Goal: Task Accomplishment & Management: Complete application form

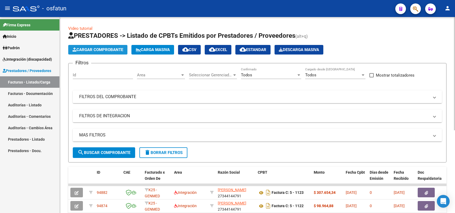
click at [110, 48] on span "Cargar Comprobante" at bounding box center [97, 49] width 51 height 5
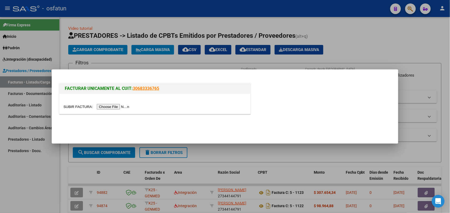
click at [103, 106] on input "file" at bounding box center [96, 107] width 67 height 6
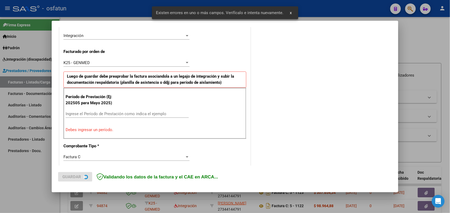
scroll to position [144, 0]
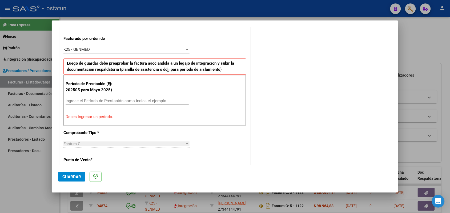
click at [139, 101] on input "Ingrese el Período de Prestación como indica el ejemplo" at bounding box center [127, 101] width 123 height 5
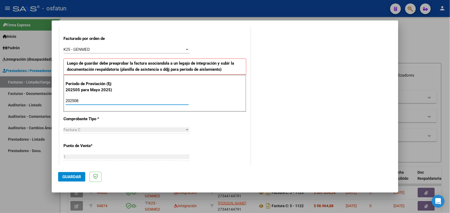
type input "202508"
click at [71, 175] on span "Guardar" at bounding box center [71, 177] width 19 height 5
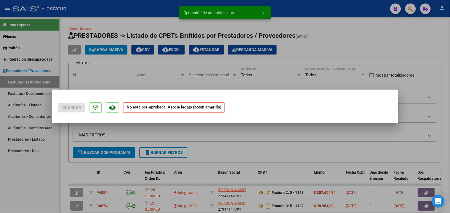
scroll to position [0, 0]
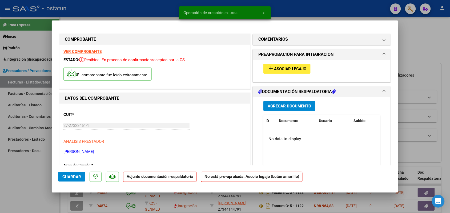
click at [283, 67] on span "Asociar Legajo" at bounding box center [290, 69] width 32 height 5
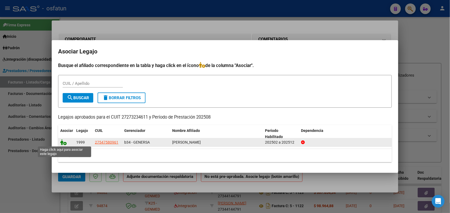
click at [64, 144] on icon at bounding box center [63, 143] width 6 height 6
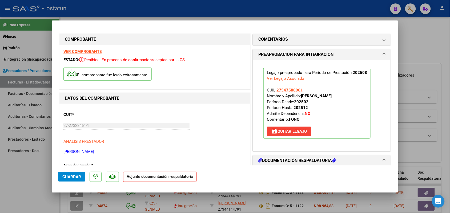
scroll to position [33, 0]
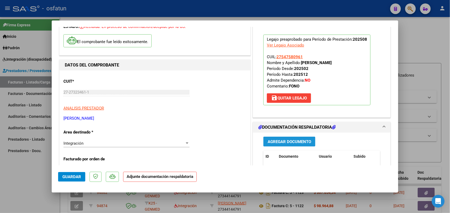
click at [272, 140] on span "Agregar Documento" at bounding box center [289, 142] width 43 height 5
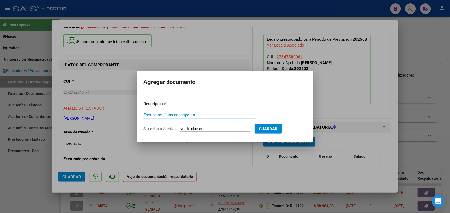
drag, startPoint x: 189, startPoint y: 116, endPoint x: 191, endPoint y: 114, distance: 2.7
click at [191, 114] on input "Escriba aquí una descripcion" at bounding box center [199, 115] width 112 height 5
type input "ASIST"
click at [207, 127] on input "Seleccionar Archivo" at bounding box center [215, 129] width 71 height 5
type input "C:\fakepath\PA Y AUT FONO.pdf"
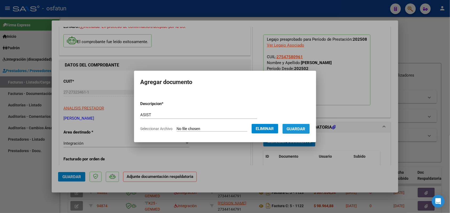
click at [302, 127] on span "Guardar" at bounding box center [296, 129] width 19 height 5
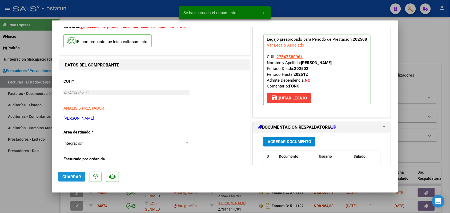
click at [79, 174] on button "Guardar" at bounding box center [71, 177] width 27 height 10
click at [27, 169] on div at bounding box center [225, 106] width 450 height 213
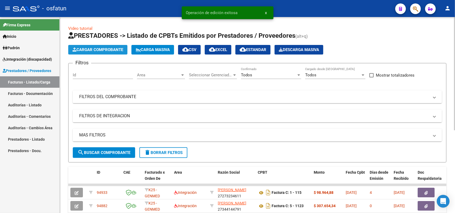
click at [104, 47] on span "Cargar Comprobante" at bounding box center [97, 49] width 51 height 5
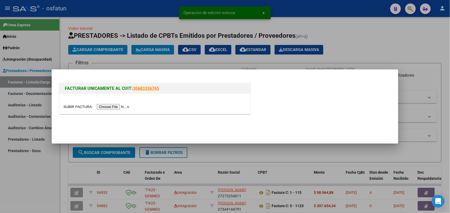
click at [106, 106] on input "file" at bounding box center [96, 107] width 67 height 6
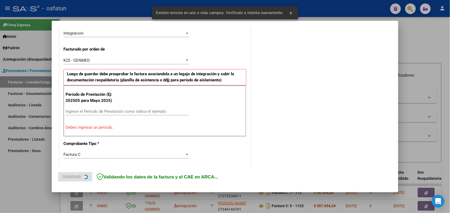
scroll to position [134, 0]
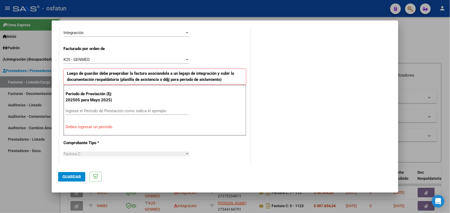
click at [94, 108] on div "Ingrese el Período de Prestación como indica el ejemplo" at bounding box center [127, 111] width 123 height 8
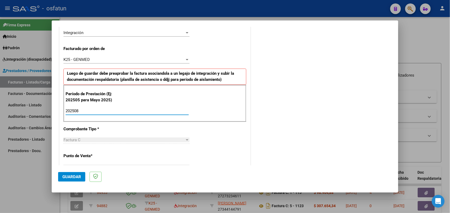
type input "202508"
click at [74, 177] on span "Guardar" at bounding box center [71, 177] width 19 height 5
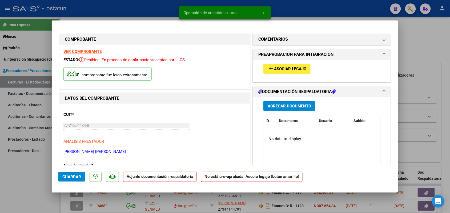
click at [274, 68] on span "Asociar Legajo" at bounding box center [290, 69] width 32 height 5
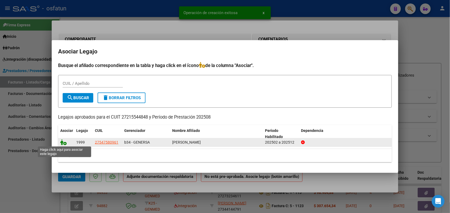
click at [62, 141] on icon at bounding box center [63, 143] width 6 height 6
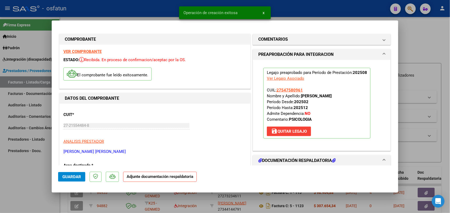
scroll to position [33, 0]
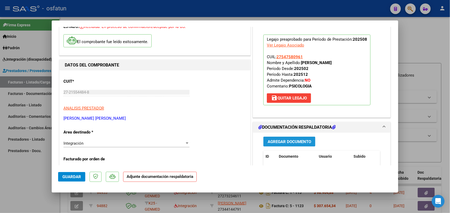
click at [279, 143] on span "Agregar Documento" at bounding box center [289, 142] width 43 height 5
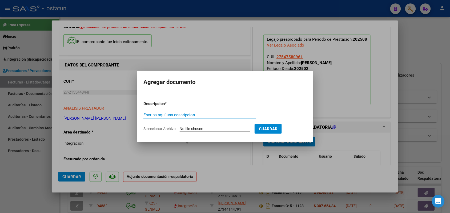
click at [184, 114] on input "Escriba aquí una descripcion" at bounding box center [199, 115] width 112 height 5
type input "ASIST"
click at [207, 127] on input "Seleccionar Archivo" at bounding box center [215, 129] width 71 height 5
type input "C:\fakepath\PA Y AUT PS.pdf"
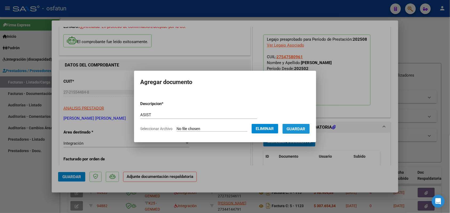
click at [302, 127] on span "Guardar" at bounding box center [296, 129] width 19 height 5
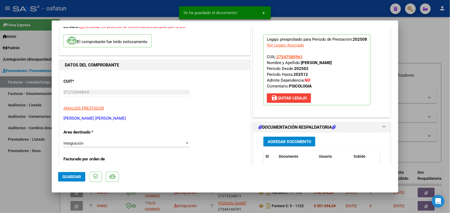
click at [67, 170] on mat-dialog-actions "Guardar" at bounding box center [225, 176] width 334 height 21
drag, startPoint x: 67, startPoint y: 177, endPoint x: 59, endPoint y: 181, distance: 9.0
click at [67, 177] on span "Guardar" at bounding box center [71, 177] width 19 height 5
click at [22, 184] on div at bounding box center [225, 106] width 450 height 213
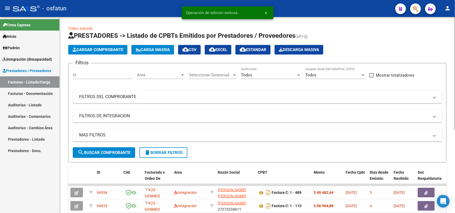
click at [86, 47] on span "Cargar Comprobante" at bounding box center [97, 49] width 51 height 5
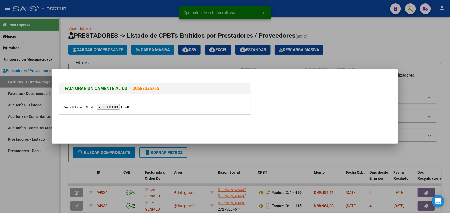
click at [107, 105] on input "file" at bounding box center [96, 107] width 67 height 6
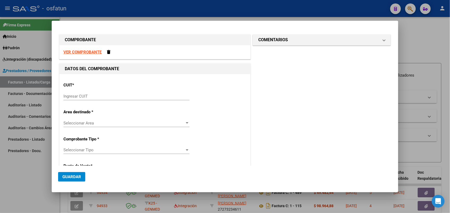
click at [28, 185] on div at bounding box center [225, 106] width 450 height 213
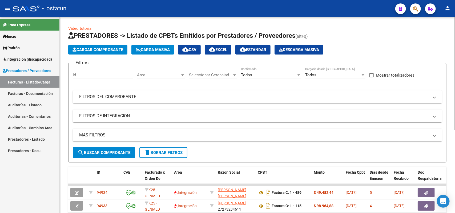
click at [100, 49] on span "Cargar Comprobante" at bounding box center [97, 49] width 51 height 5
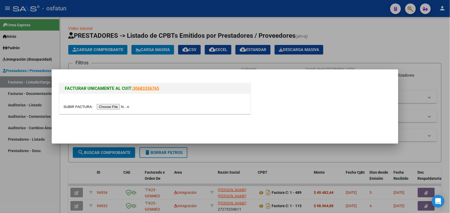
click at [112, 109] on input "file" at bounding box center [96, 107] width 67 height 6
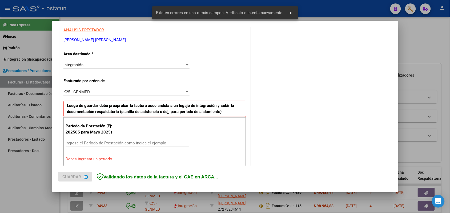
scroll to position [134, 0]
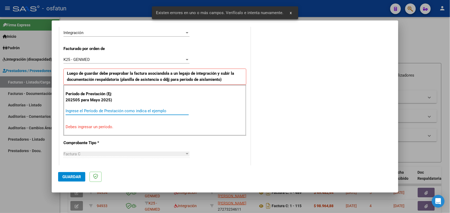
click at [106, 111] on input "Ingrese el Período de Prestación como indica el ejemplo" at bounding box center [127, 111] width 123 height 5
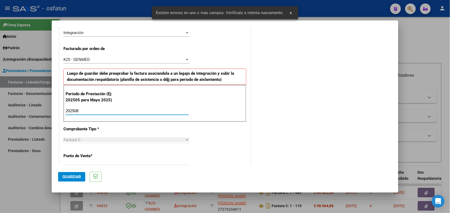
type input "202508"
click at [67, 173] on button "Guardar" at bounding box center [71, 177] width 27 height 10
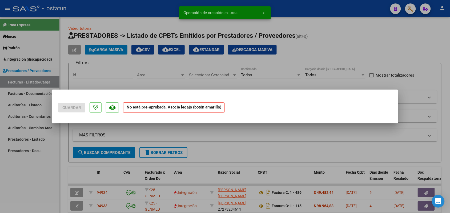
scroll to position [0, 0]
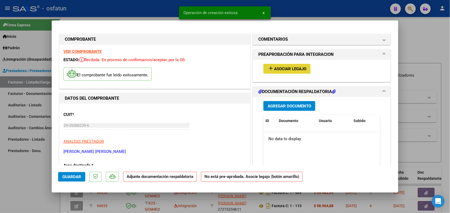
click at [274, 69] on span "Asociar Legajo" at bounding box center [290, 69] width 32 height 5
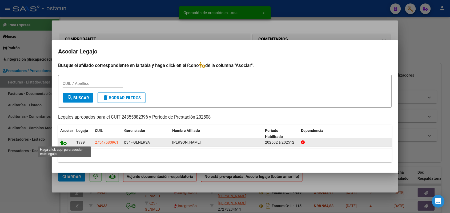
click at [64, 141] on icon at bounding box center [63, 143] width 6 height 6
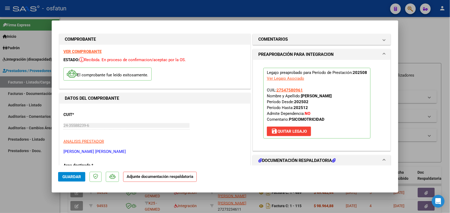
scroll to position [33, 0]
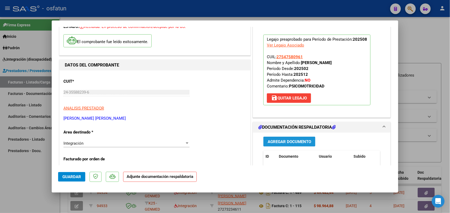
click at [277, 141] on span "Agregar Documento" at bounding box center [289, 142] width 43 height 5
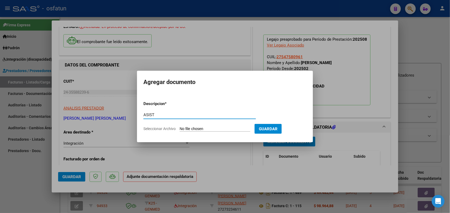
type input "ASIST"
click at [190, 130] on input "Seleccionar Archivo" at bounding box center [215, 129] width 71 height 5
type input "C:\fakepath\PA Y AUT PSM.pdf"
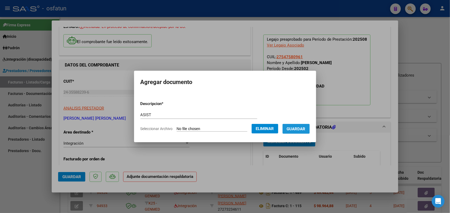
drag, startPoint x: 303, startPoint y: 129, endPoint x: 270, endPoint y: 139, distance: 34.5
click at [302, 130] on span "Guardar" at bounding box center [296, 129] width 19 height 5
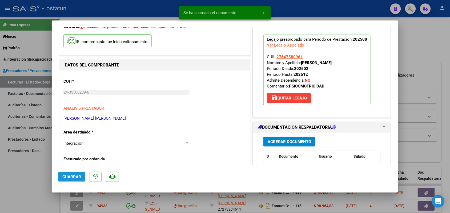
click at [67, 172] on button "Guardar" at bounding box center [71, 177] width 27 height 10
click at [33, 167] on div at bounding box center [225, 106] width 450 height 213
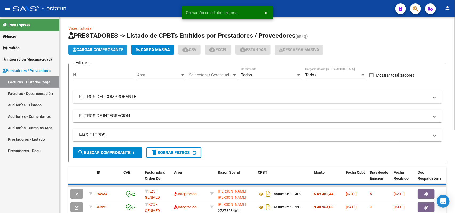
click at [102, 49] on span "Cargar Comprobante" at bounding box center [97, 49] width 51 height 5
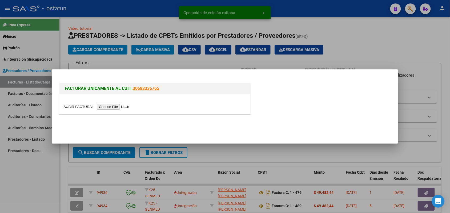
click at [118, 108] on input "file" at bounding box center [96, 107] width 67 height 6
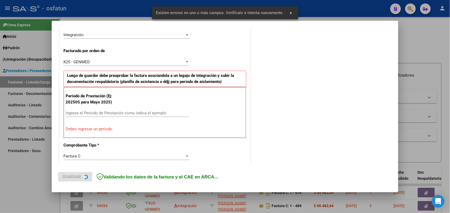
scroll to position [134, 0]
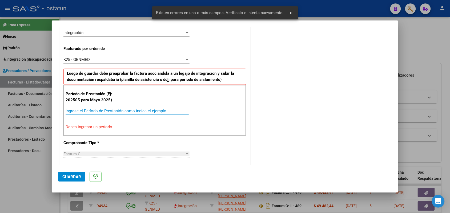
click at [110, 109] on input "Ingrese el Período de Prestación como indica el ejemplo" at bounding box center [127, 111] width 123 height 5
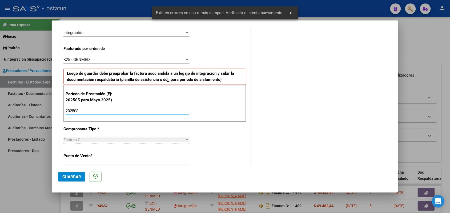
type input "202508"
click at [75, 176] on span "Guardar" at bounding box center [71, 177] width 19 height 5
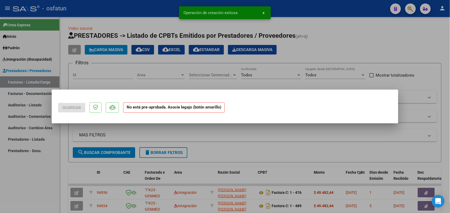
scroll to position [0, 0]
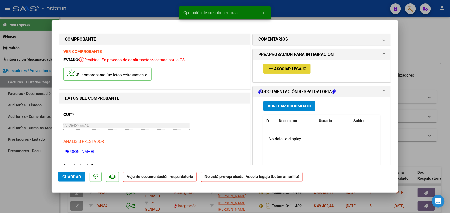
click at [274, 71] on button "add Asociar Legajo" at bounding box center [286, 69] width 47 height 10
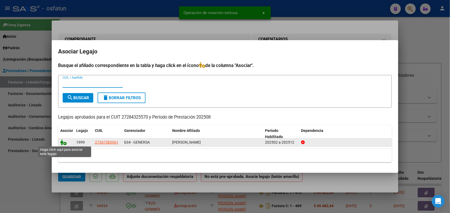
click at [63, 141] on icon at bounding box center [63, 143] width 6 height 6
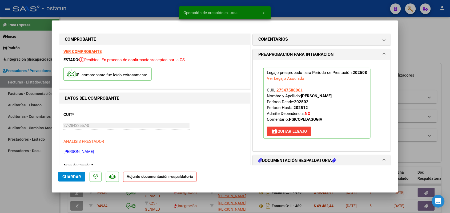
scroll to position [33, 0]
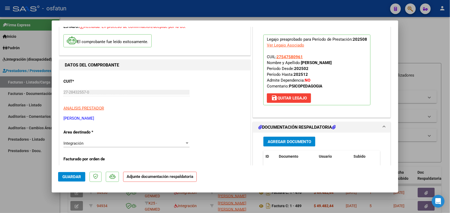
click at [285, 139] on button "Agregar Documento" at bounding box center [289, 142] width 52 height 10
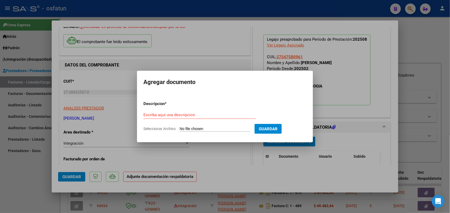
click at [197, 114] on div "Escriba aquí una descripcion" at bounding box center [199, 115] width 112 height 8
type input "ASIST"
click at [214, 126] on form "Descripcion * ASIST Escriba aquí una descripcion Seleccionar Archivo Guardar" at bounding box center [224, 116] width 163 height 39
click at [190, 127] on input "Seleccionar Archivo" at bounding box center [215, 129] width 71 height 5
type input "C:\fakepath\PA Y AUT PSP.pdf"
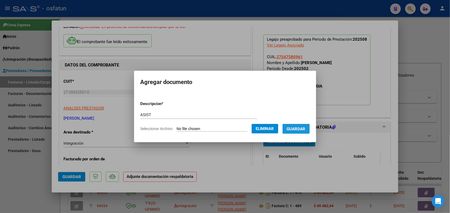
click at [294, 129] on span "Guardar" at bounding box center [296, 129] width 19 height 5
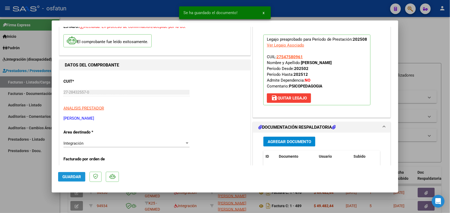
click at [74, 175] on span "Guardar" at bounding box center [71, 177] width 19 height 5
click at [27, 179] on div at bounding box center [225, 106] width 450 height 213
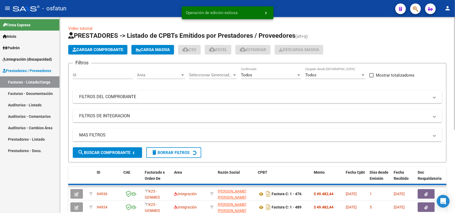
click at [88, 50] on span "Cargar Comprobante" at bounding box center [97, 49] width 51 height 5
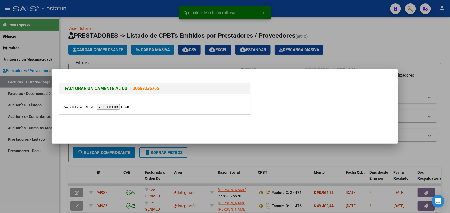
click at [102, 108] on input "file" at bounding box center [96, 107] width 67 height 6
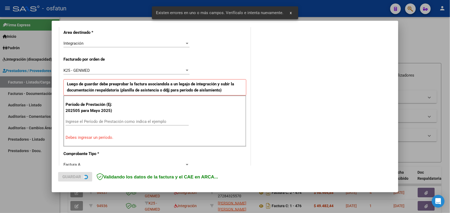
scroll to position [134, 0]
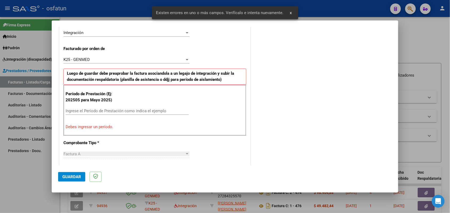
click at [122, 108] on div "Ingrese el Período de Prestación como indica el ejemplo" at bounding box center [127, 111] width 123 height 8
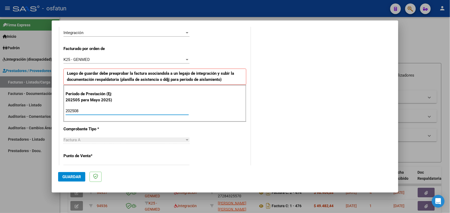
type input "202508"
click at [66, 175] on span "Guardar" at bounding box center [71, 177] width 19 height 5
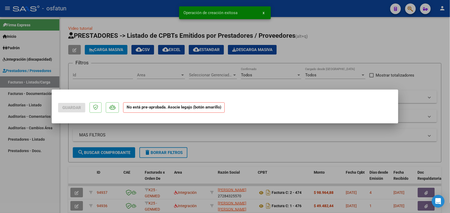
scroll to position [0, 0]
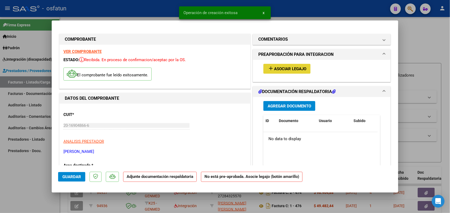
click at [295, 69] on span "Asociar Legajo" at bounding box center [290, 69] width 32 height 5
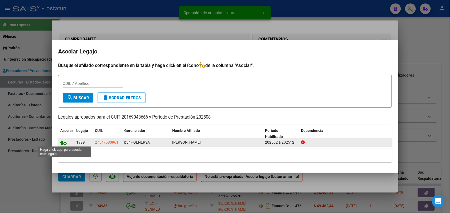
click at [62, 143] on icon at bounding box center [63, 143] width 6 height 6
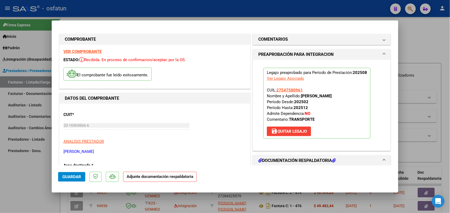
scroll to position [33, 0]
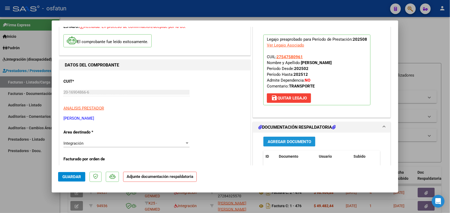
click at [282, 139] on button "Agregar Documento" at bounding box center [289, 142] width 52 height 10
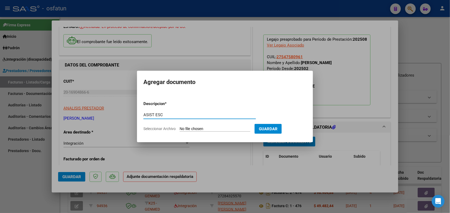
type input "ASIST ESC"
click at [201, 127] on input "Seleccionar Archivo" at bounding box center [215, 129] width 71 height 5
type input "C:\fakepath\PA Y AUT TRANSPORTE ESCUELA.pdf"
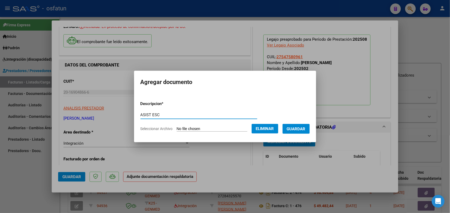
click at [147, 114] on input "ASIST ESC" at bounding box center [198, 115] width 117 height 5
click at [183, 113] on input "ASIST TRANSPORTE ESC" at bounding box center [198, 115] width 117 height 5
type input "ASIST TRANSPORTE ESCUELA"
click at [268, 129] on span "Eliminar" at bounding box center [265, 129] width 18 height 5
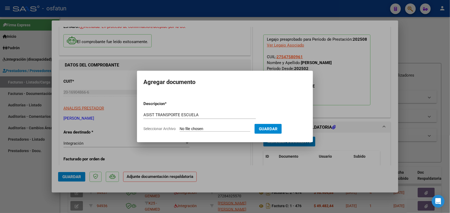
click at [193, 126] on form "Descripcion * ASIST TRANSPORTE ESCUELA Escriba aquí una descripcion Seleccionar…" at bounding box center [224, 116] width 163 height 39
click at [192, 127] on input "Seleccionar Archivo" at bounding box center [215, 129] width 71 height 5
type input "C:\fakepath\PA Y AUT TRANSPORTE ESCUELA.pdf"
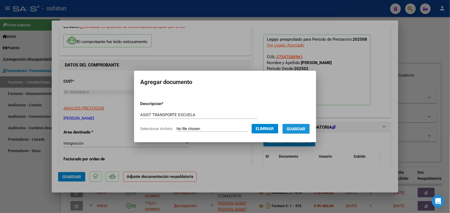
drag, startPoint x: 303, startPoint y: 128, endPoint x: 231, endPoint y: 157, distance: 77.6
click at [303, 129] on span "Guardar" at bounding box center [296, 129] width 19 height 5
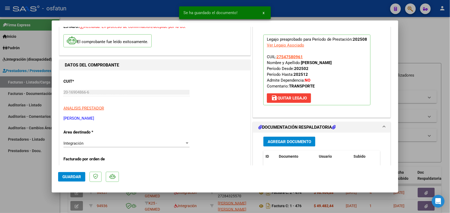
click at [278, 136] on div "Agregar Documento ID Documento Usuario Subido Acción 23421 Asist Transporte Esc…" at bounding box center [321, 186] width 125 height 106
click at [278, 141] on span "Agregar Documento" at bounding box center [289, 142] width 43 height 5
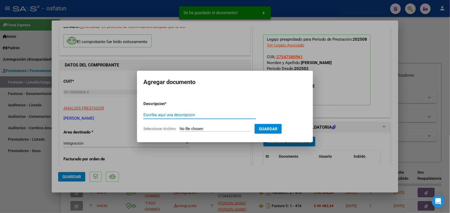
click at [164, 114] on input "Escriba aquí una descripcion" at bounding box center [199, 115] width 112 height 5
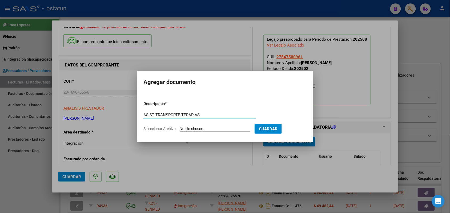
type input "ASIST TRANSPORTE TERAPIAS"
click at [197, 129] on input "Seleccionar Archivo" at bounding box center [215, 129] width 71 height 5
type input "C:\fakepath\PA Y AUT TRANSPORTE REHAB.pdf"
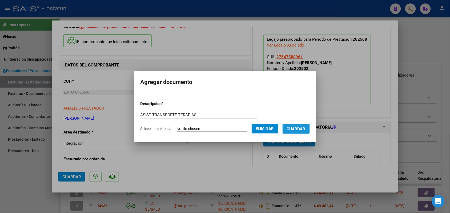
drag, startPoint x: 305, startPoint y: 125, endPoint x: 301, endPoint y: 128, distance: 5.1
click at [305, 125] on button "Guardar" at bounding box center [295, 129] width 27 height 10
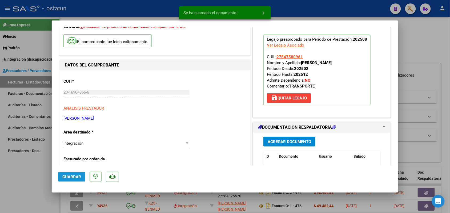
click at [74, 175] on span "Guardar" at bounding box center [71, 177] width 19 height 5
click at [24, 167] on div at bounding box center [225, 106] width 450 height 213
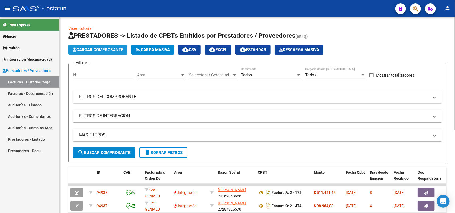
click at [104, 48] on span "Cargar Comprobante" at bounding box center [97, 49] width 51 height 5
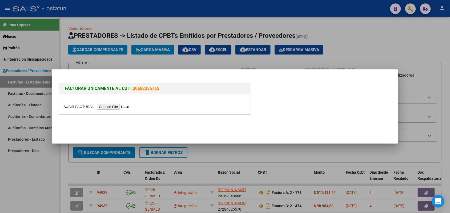
click at [117, 107] on input "file" at bounding box center [96, 107] width 67 height 6
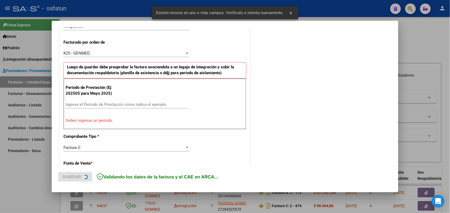
scroll to position [144, 0]
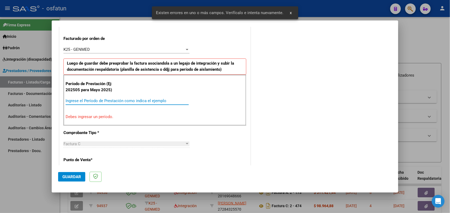
click at [145, 102] on input "Ingrese el Período de Prestación como indica el ejemplo" at bounding box center [127, 101] width 123 height 5
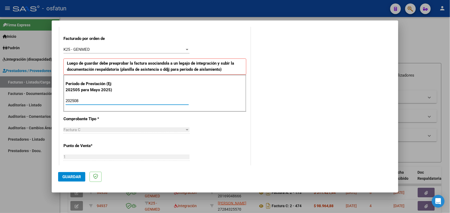
type input "202508"
click at [75, 173] on button "Guardar" at bounding box center [71, 177] width 27 height 10
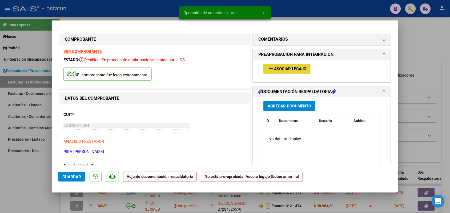
click at [277, 67] on span "Asociar Legajo" at bounding box center [290, 69] width 32 height 5
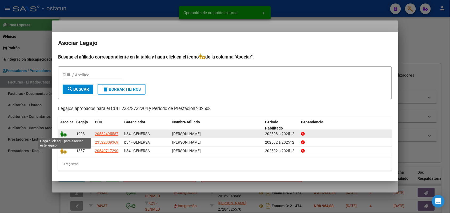
click at [63, 135] on icon at bounding box center [63, 134] width 6 height 6
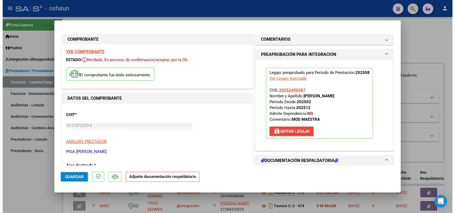
scroll to position [33, 0]
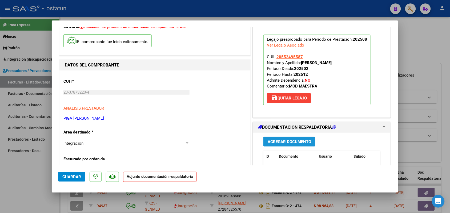
click at [277, 141] on span "Agregar Documento" at bounding box center [289, 142] width 43 height 5
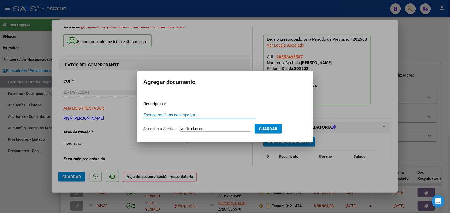
click at [194, 116] on input "Escriba aquí una descripcion" at bounding box center [199, 115] width 112 height 5
type input "ASIST"
click at [200, 131] on input "Seleccionar Archivo" at bounding box center [215, 129] width 71 height 5
type input "C:\fakepath\ASISTENCIA Y AUT MOD MAE DE APOYO [PERSON_NAME] .pdf"
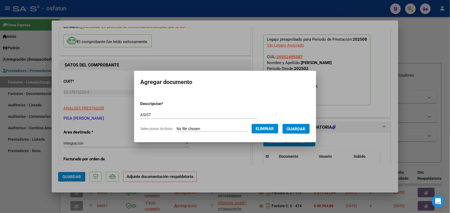
click at [303, 128] on span "Guardar" at bounding box center [296, 129] width 19 height 5
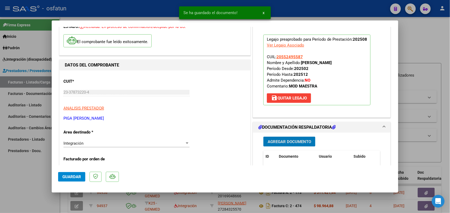
click at [68, 173] on button "Guardar" at bounding box center [71, 177] width 27 height 10
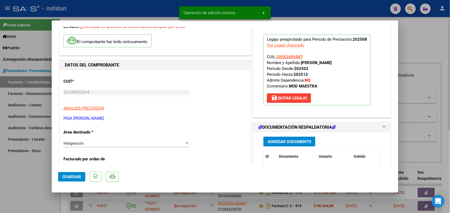
drag, startPoint x: 25, startPoint y: 186, endPoint x: 100, endPoint y: 212, distance: 80.1
click at [25, 186] on div at bounding box center [225, 106] width 450 height 213
